Goal: Browse casually

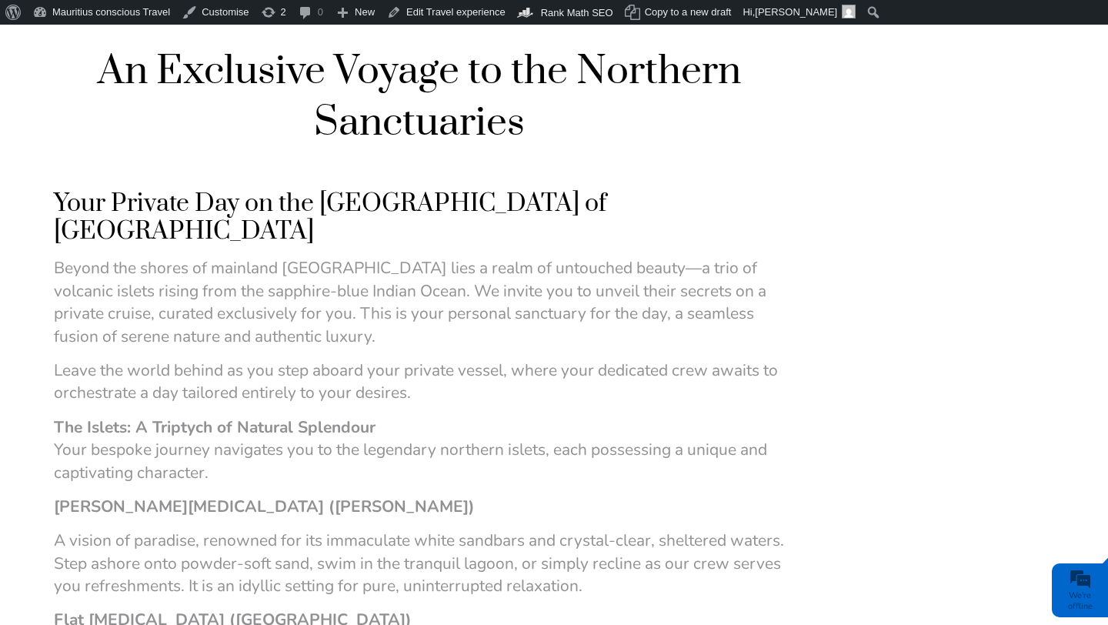
scroll to position [486, 0]
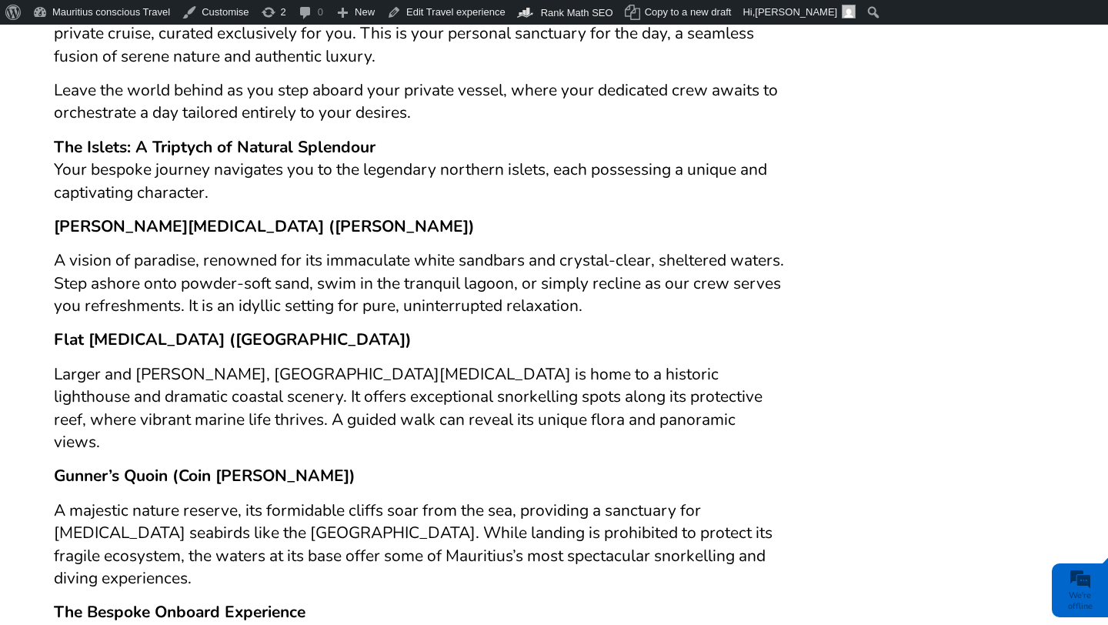
scroll to position [766, 0]
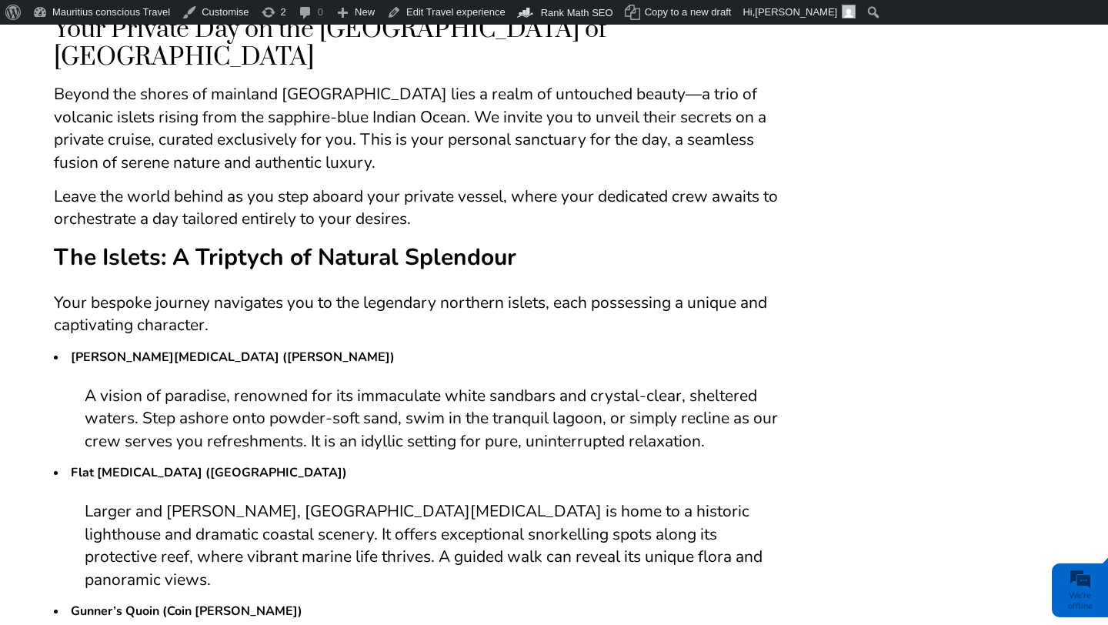
scroll to position [700, 0]
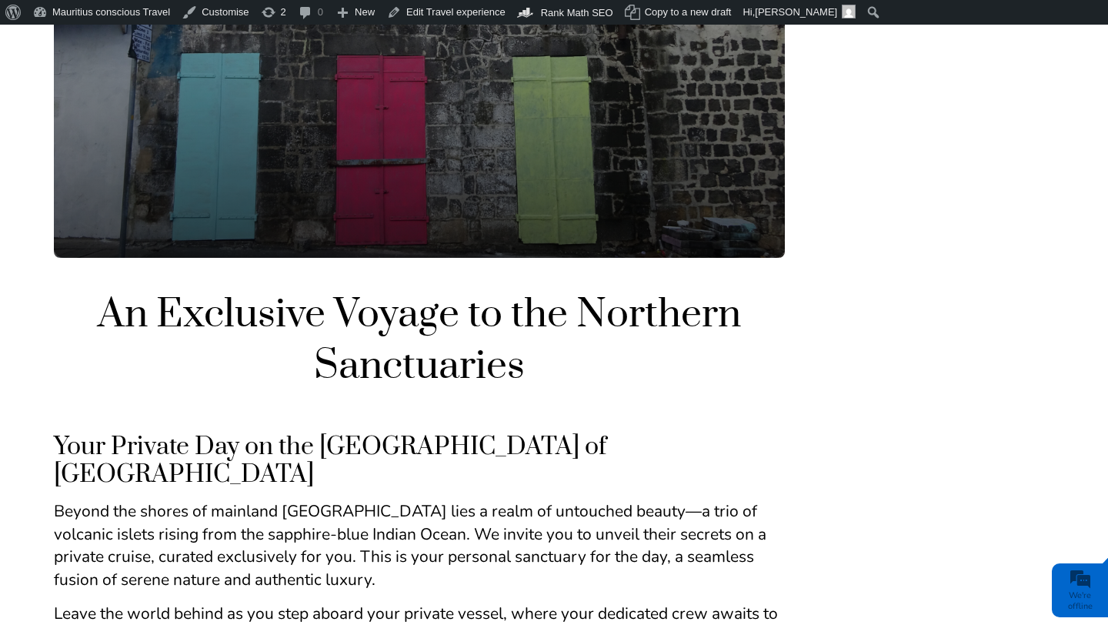
scroll to position [219, 0]
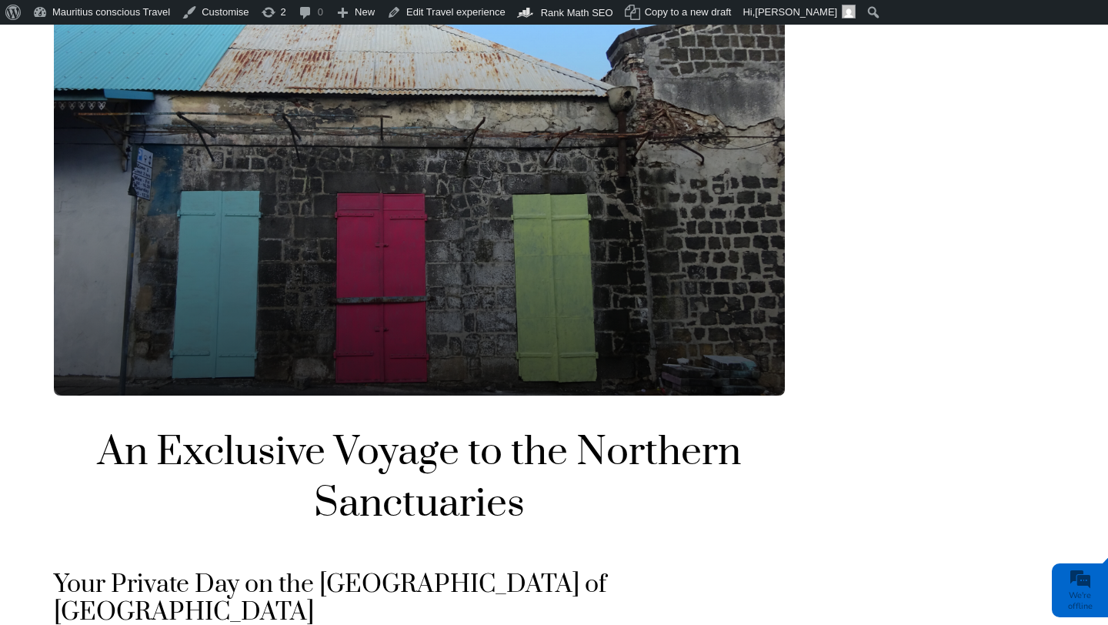
scroll to position [64, 0]
